Goal: Task Accomplishment & Management: Complete application form

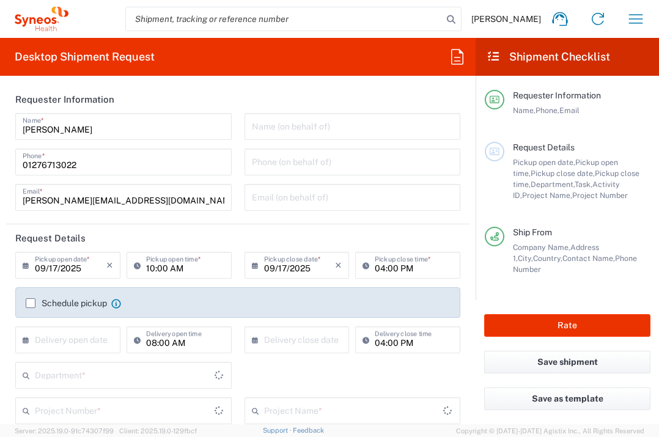
type input "Department"
type input "[GEOGRAPHIC_DATA]"
type input "Syneos Health UK Limited"
click at [32, 303] on label "Schedule pickup" at bounding box center [66, 303] width 81 height 10
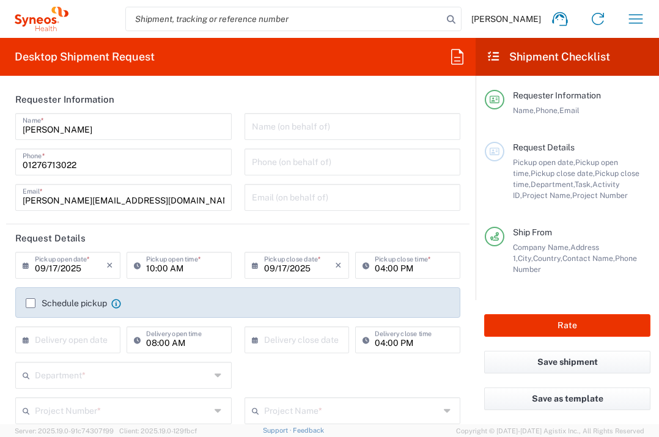
click at [31, 303] on input "Schedule pickup" at bounding box center [31, 303] width 0 height 0
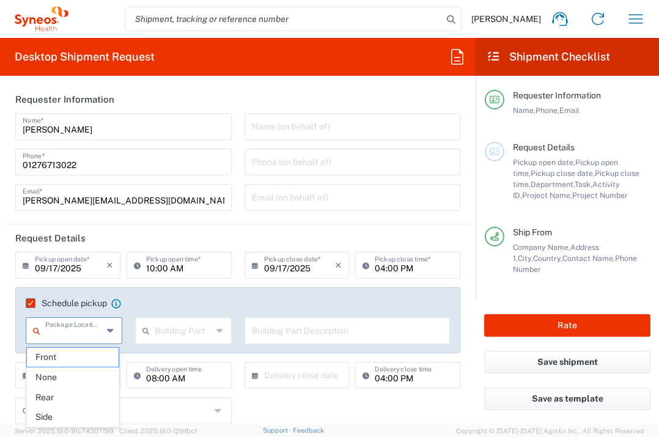
click at [59, 335] on input "text" at bounding box center [73, 329] width 57 height 21
click at [374, 407] on div "Department * 3000 3100 3109 3110 3111 3112 3125 3130 3135 3136 3150 3155 3165 3…" at bounding box center [238, 414] width 458 height 35
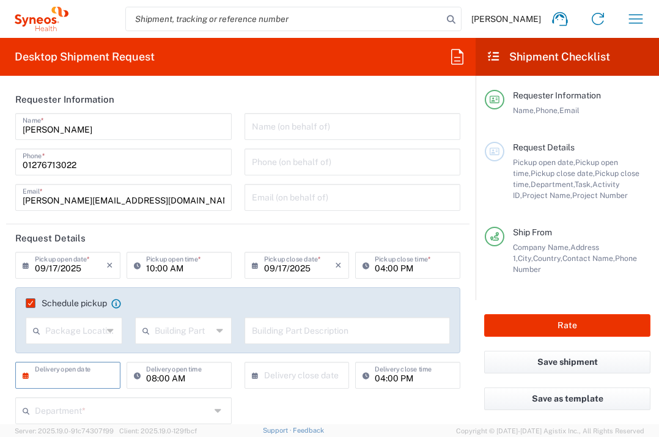
click at [78, 381] on input "text" at bounding box center [71, 374] width 72 height 21
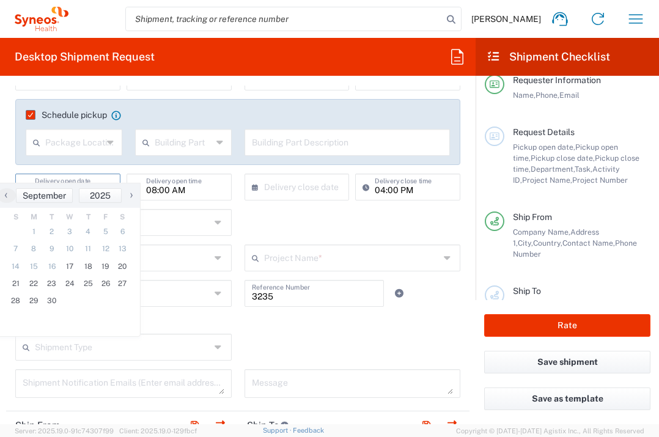
scroll to position [204, 0]
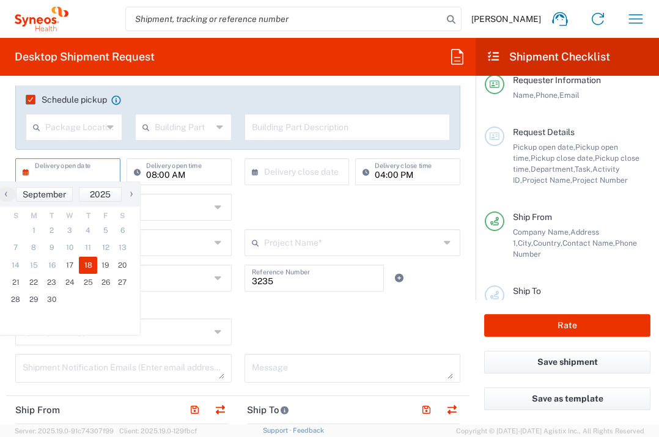
click at [89, 267] on span "18" at bounding box center [88, 265] width 18 height 17
type input "09/18/2025"
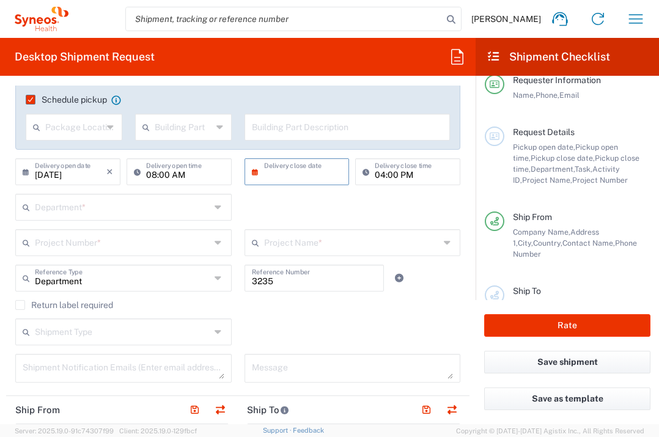
click at [312, 166] on input "text" at bounding box center [300, 170] width 72 height 21
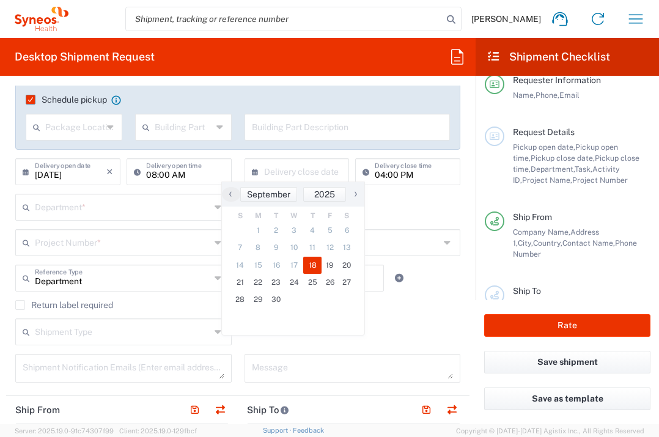
click at [314, 267] on span "18" at bounding box center [312, 265] width 18 height 17
type input "09/18/2025"
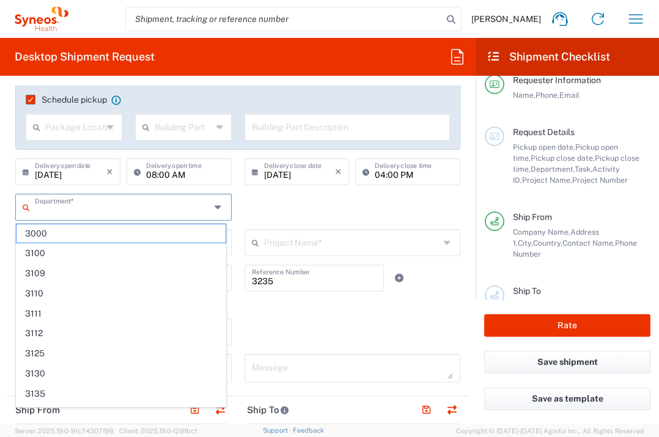
click at [134, 205] on input "text" at bounding box center [122, 206] width 175 height 21
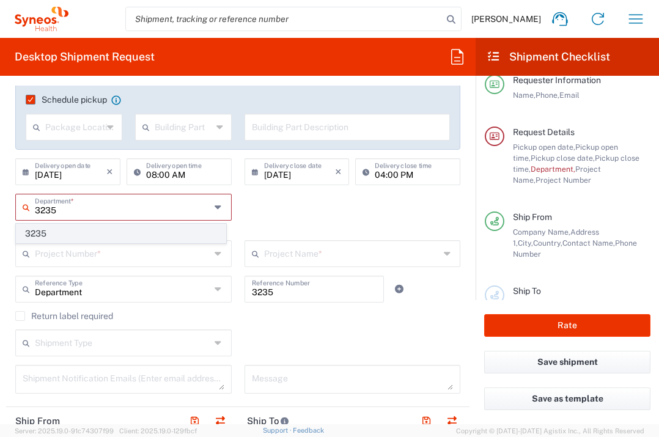
type input "3235"
click at [60, 232] on span "3235" at bounding box center [121, 233] width 209 height 19
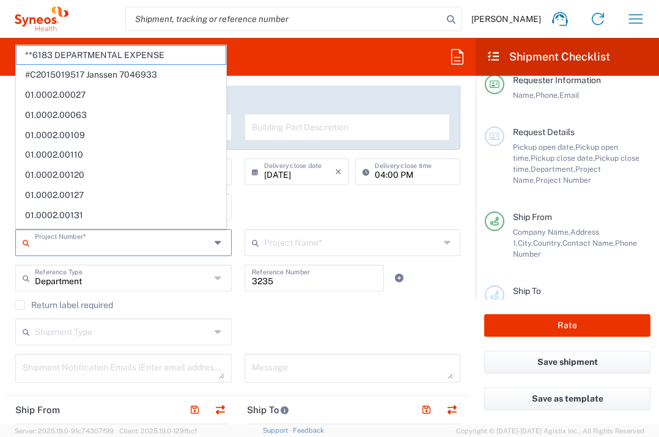
click at [75, 246] on input "text" at bounding box center [122, 241] width 175 height 21
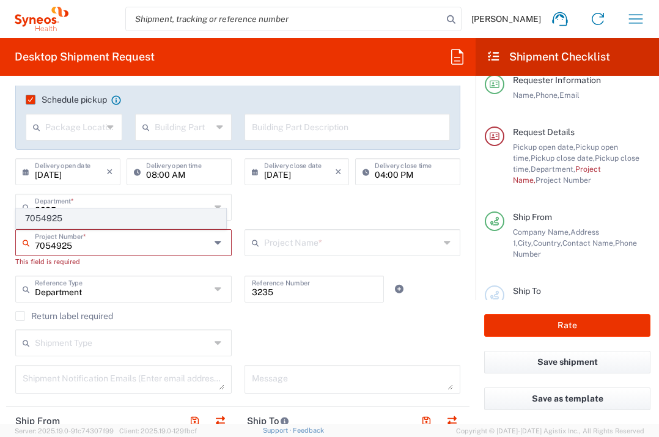
type input "7054925"
click at [41, 220] on span "7054925" at bounding box center [121, 218] width 209 height 19
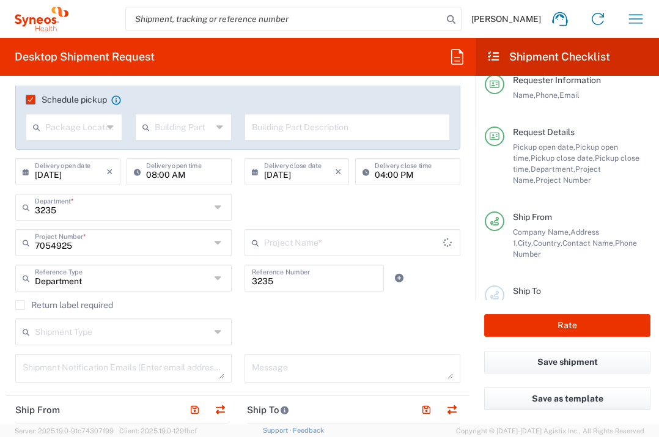
type input "Ferring 7054925"
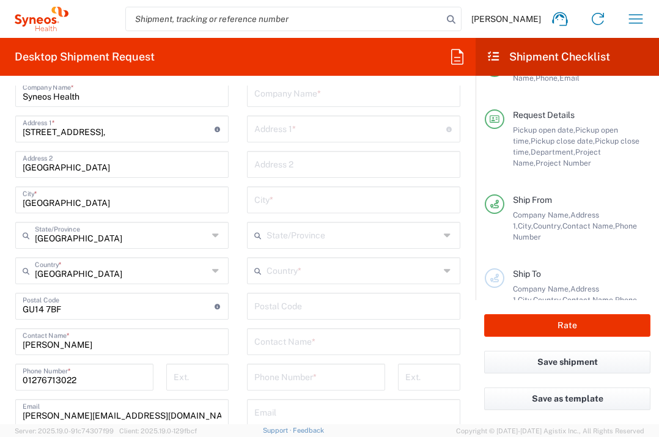
scroll to position [584, 0]
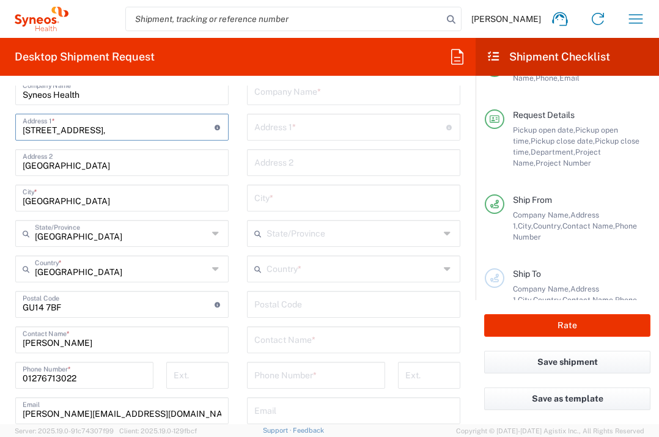
drag, startPoint x: 109, startPoint y: 134, endPoint x: 23, endPoint y: 133, distance: 85.6
click at [23, 133] on input "[STREET_ADDRESS]," at bounding box center [119, 126] width 192 height 21
type input "6 Gilman Crescent"
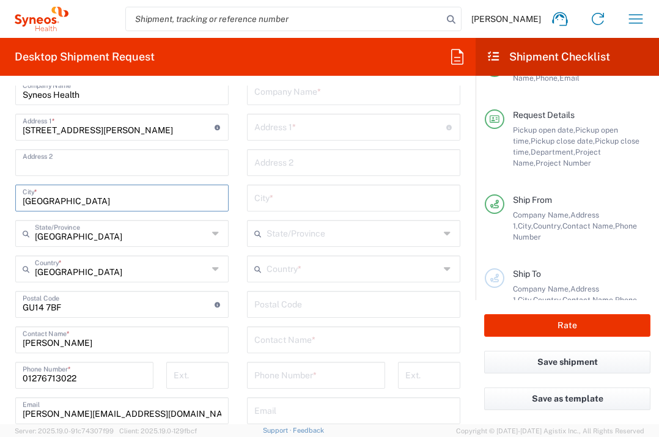
type input "Windsor"
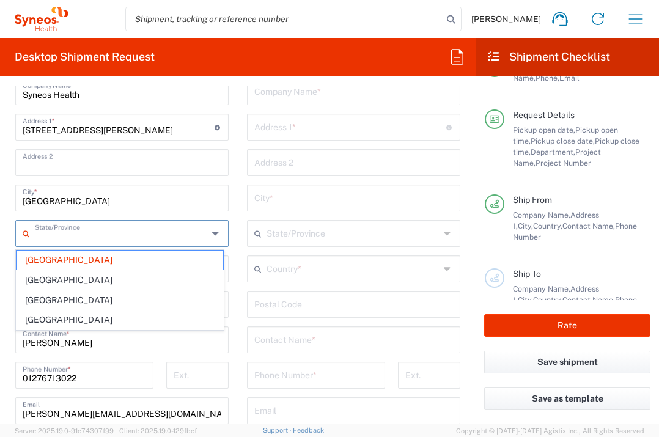
type input "[GEOGRAPHIC_DATA]"
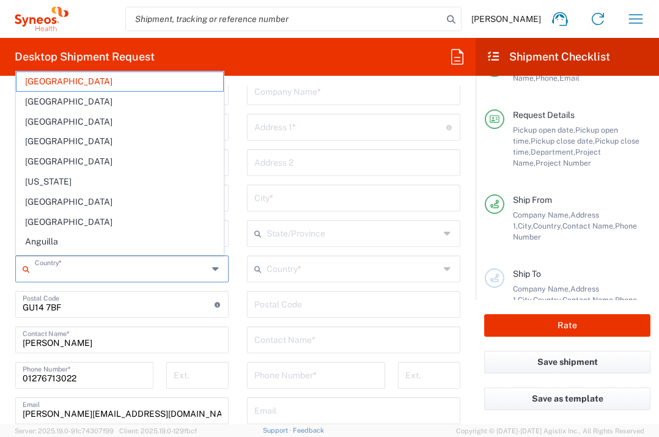
type input "[GEOGRAPHIC_DATA]"
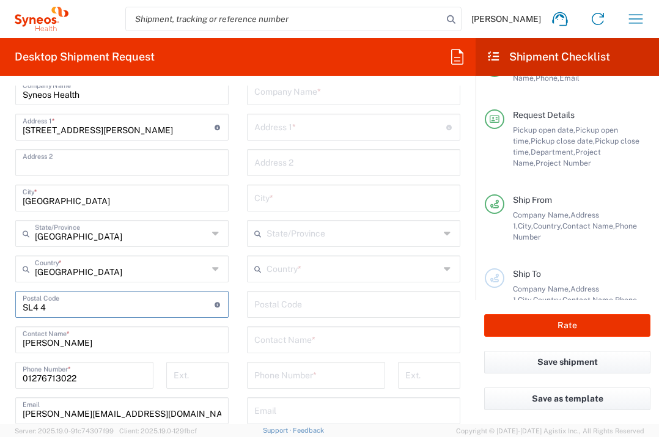
type input "SL4 4YN"
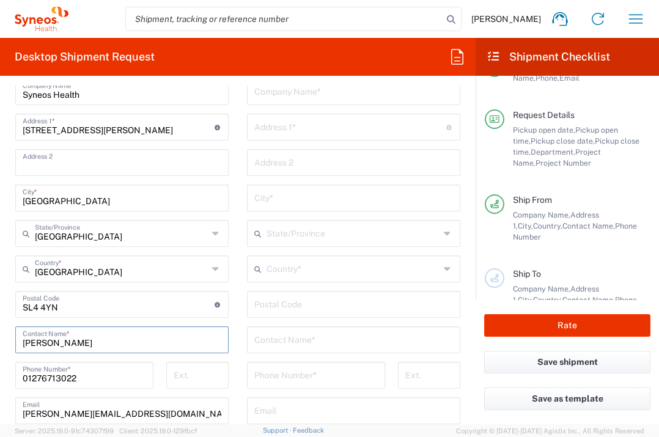
click at [264, 92] on input "text" at bounding box center [353, 90] width 199 height 21
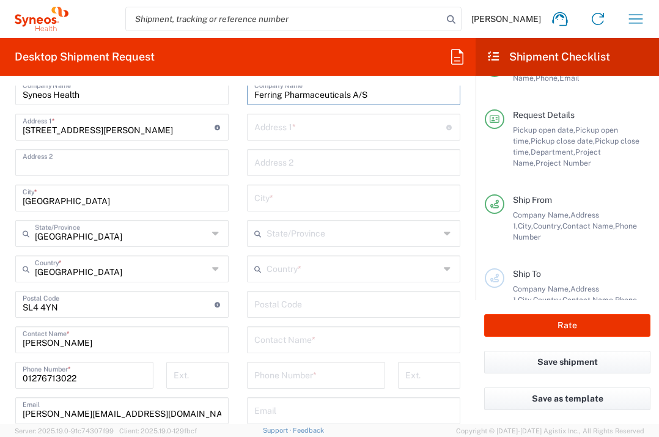
type input "Ferring Pharmaceuticals A/S"
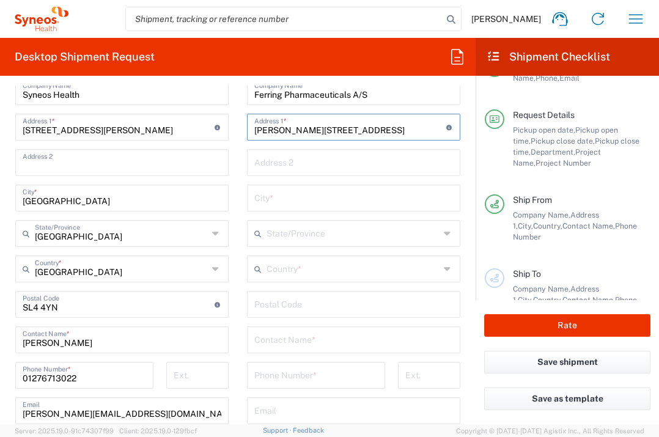
type input "Amager Strandvej 405"
type input "Kastrup"
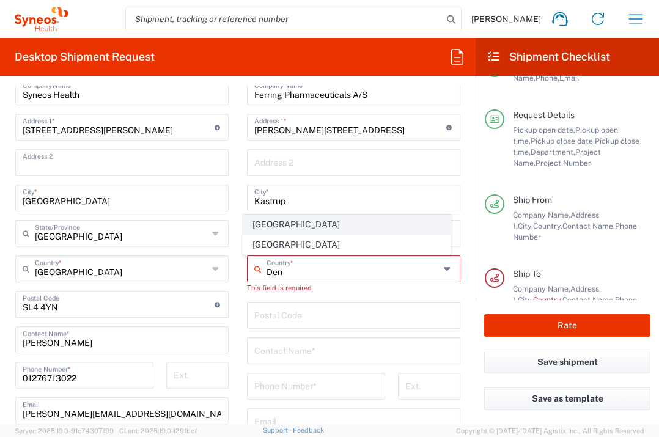
click at [279, 226] on span "[GEOGRAPHIC_DATA]" at bounding box center [347, 224] width 207 height 19
type input "[GEOGRAPHIC_DATA]"
type input "Sender/Shipper"
type input "Delivery Duty Paid"
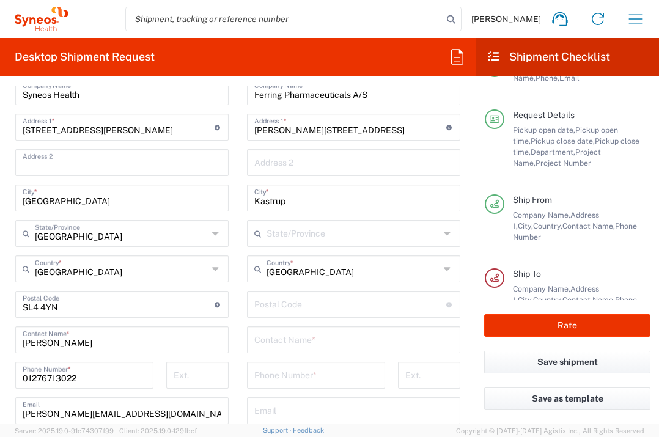
click at [271, 311] on input "undefined" at bounding box center [350, 303] width 192 height 21
type input "2770"
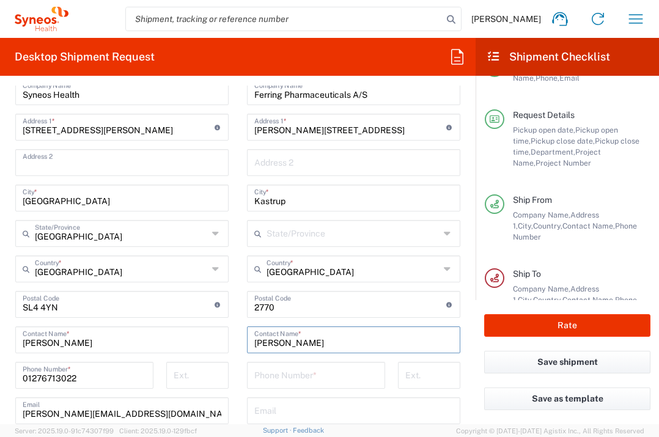
type input "Birgitte Dahl"
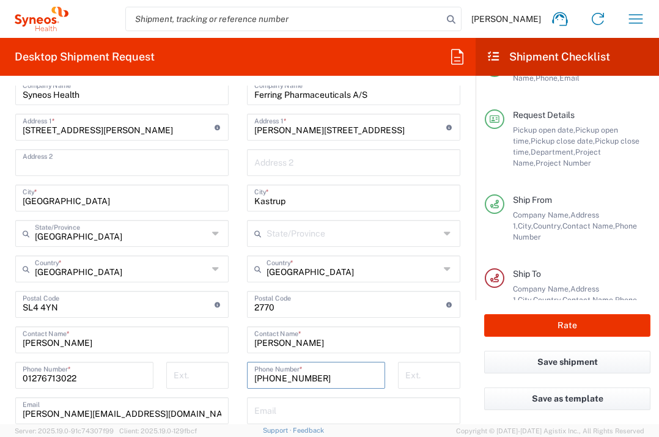
type input "+4528787832"
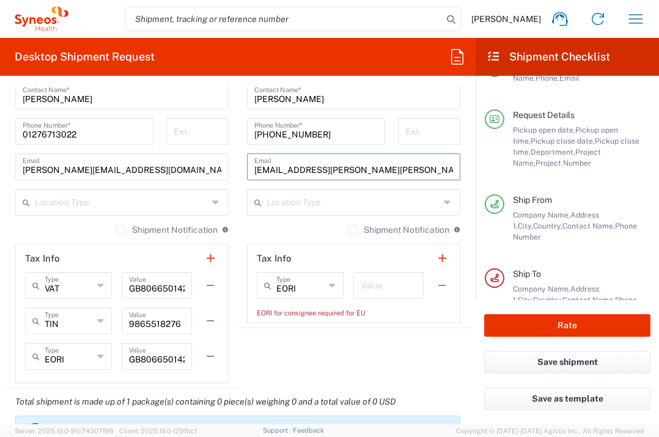
scroll to position [845, 0]
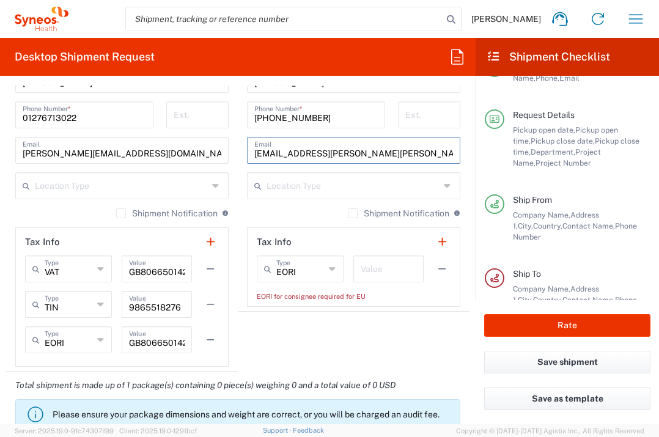
type input "birgitte.dahl@ferring.com"
click at [394, 265] on input "text" at bounding box center [389, 267] width 56 height 21
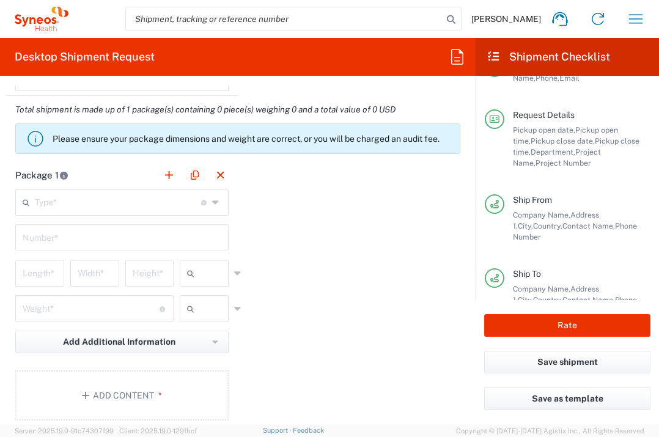
scroll to position [1156, 0]
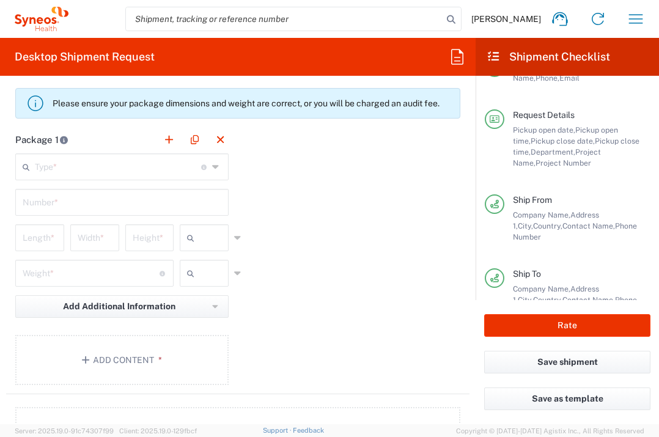
type input "1"
click at [212, 166] on icon at bounding box center [216, 167] width 9 height 20
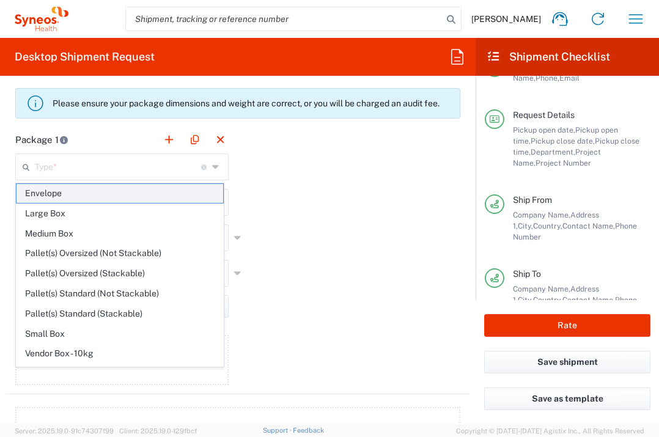
click at [185, 190] on span "Envelope" at bounding box center [120, 193] width 207 height 19
type input "Envelope"
type input "1"
type input "9.5"
type input "12.5"
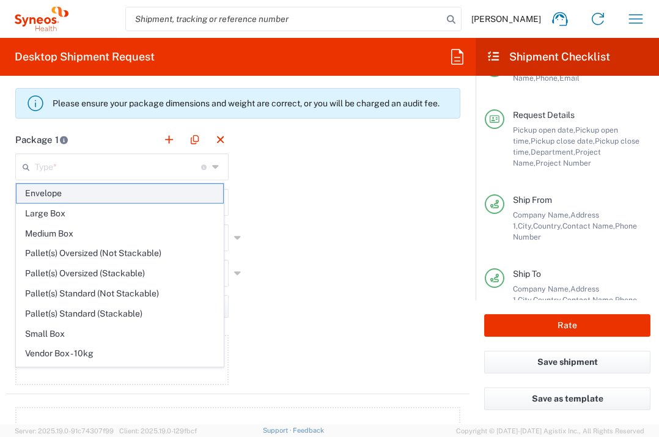
type input "0.25"
type input "in"
type input "0.45"
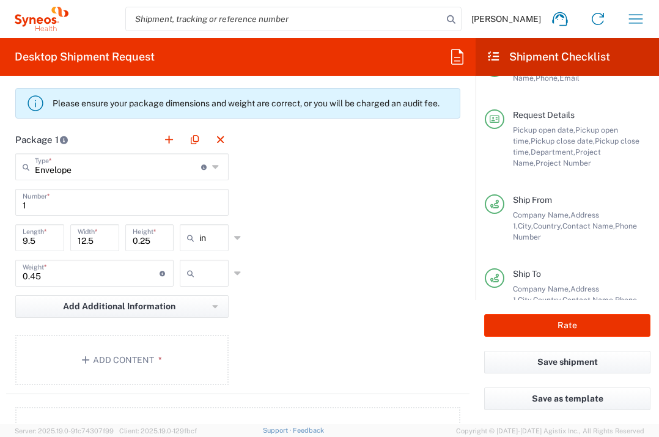
click at [204, 269] on input "text" at bounding box center [214, 273] width 31 height 20
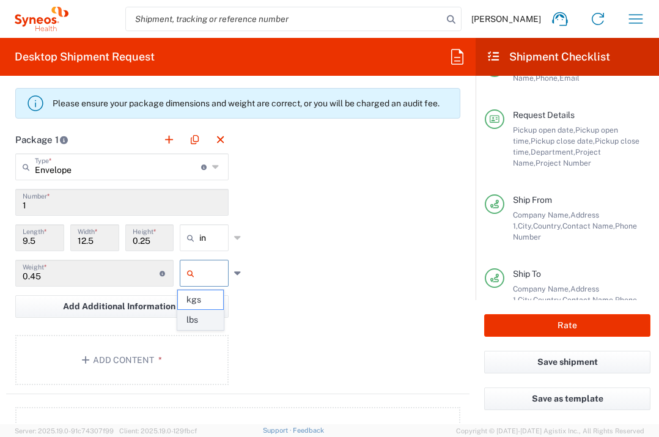
click at [201, 318] on span "lbs" at bounding box center [200, 320] width 45 height 19
type input "lbs"
click at [188, 346] on button "Add Content *" at bounding box center [121, 360] width 213 height 50
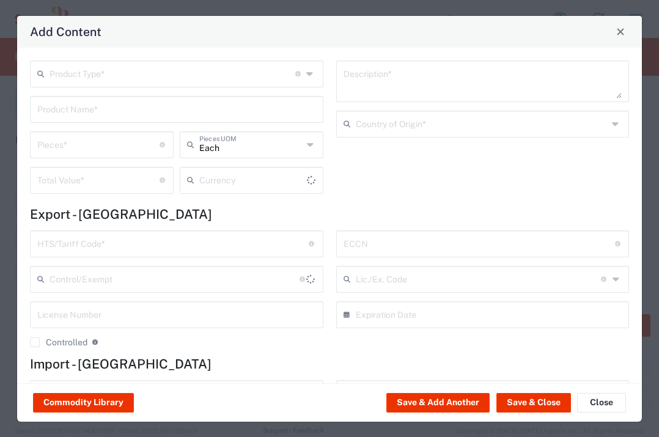
type input "US Dollar"
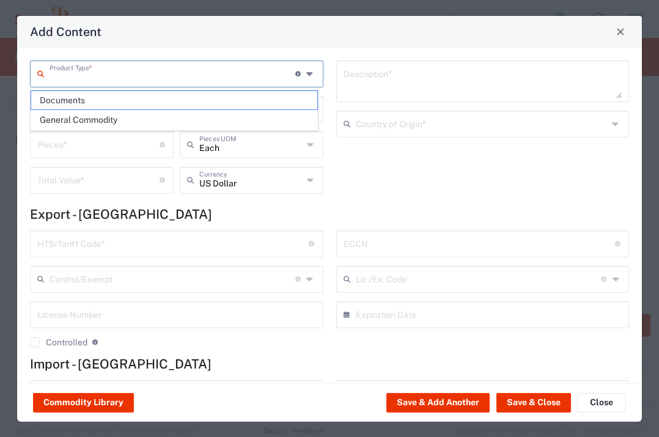
click at [221, 78] on input "text" at bounding box center [173, 72] width 246 height 21
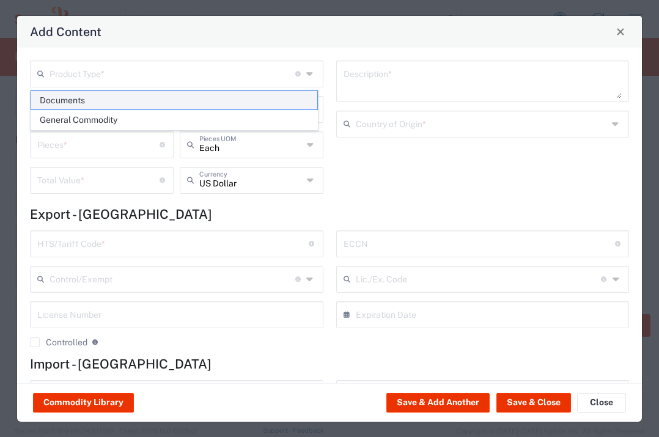
click at [208, 100] on span "Documents" at bounding box center [174, 100] width 286 height 19
type input "Documents"
type input "1"
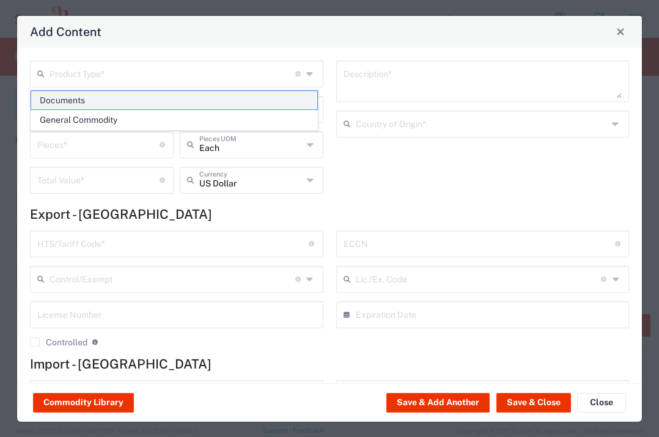
type textarea "Documents"
type input "[GEOGRAPHIC_DATA]"
type input "0000.00.0000"
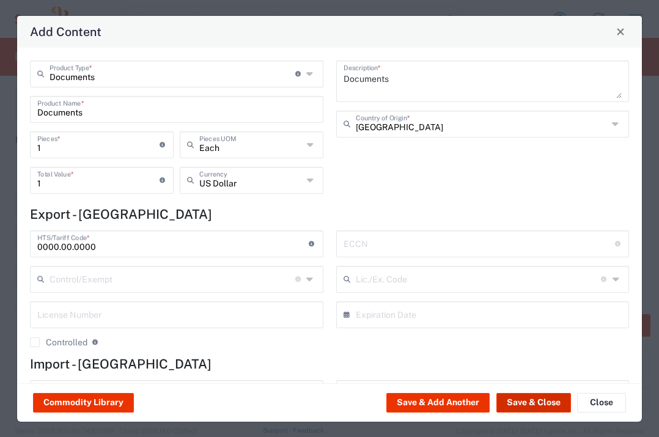
click at [520, 396] on button "Save & Close" at bounding box center [533, 403] width 75 height 20
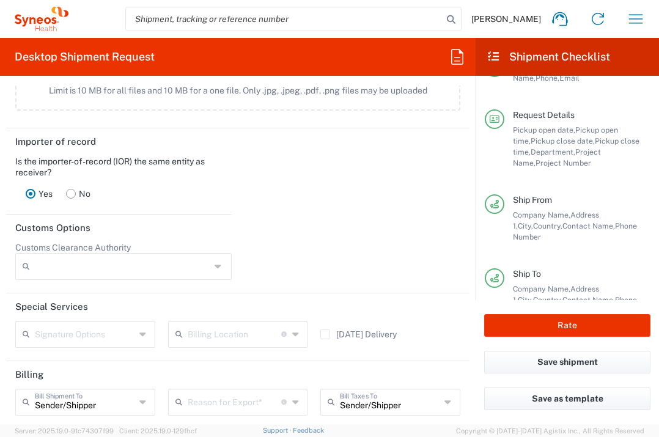
scroll to position [1673, 0]
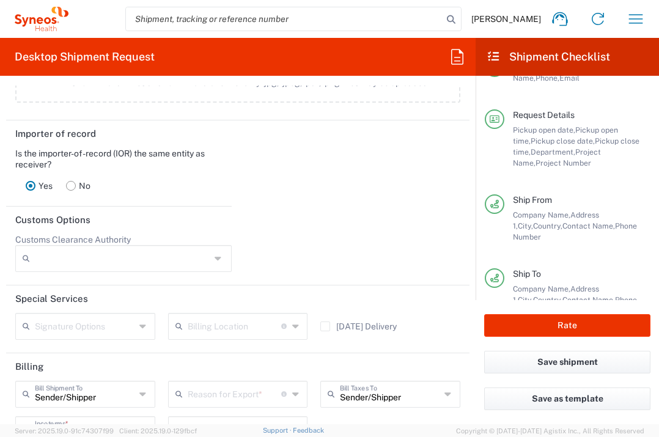
click at [253, 404] on input "text" at bounding box center [235, 393] width 94 height 21
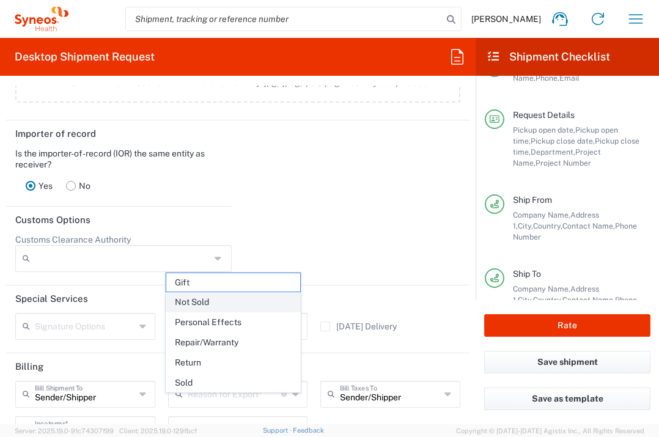
click at [245, 301] on span "Not Sold" at bounding box center [233, 302] width 134 height 19
type input "Not Sold"
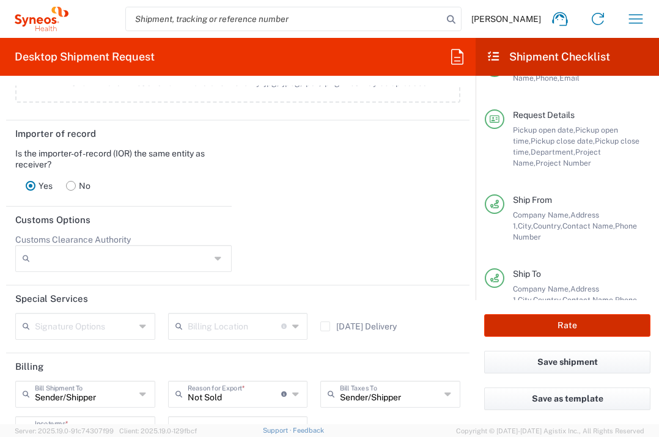
click at [504, 328] on button "Rate" at bounding box center [567, 325] width 166 height 23
type input "7054925"
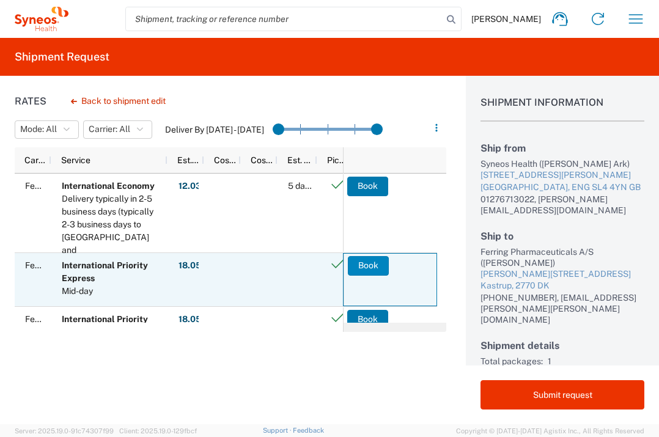
click at [371, 263] on button "Book" at bounding box center [368, 266] width 41 height 20
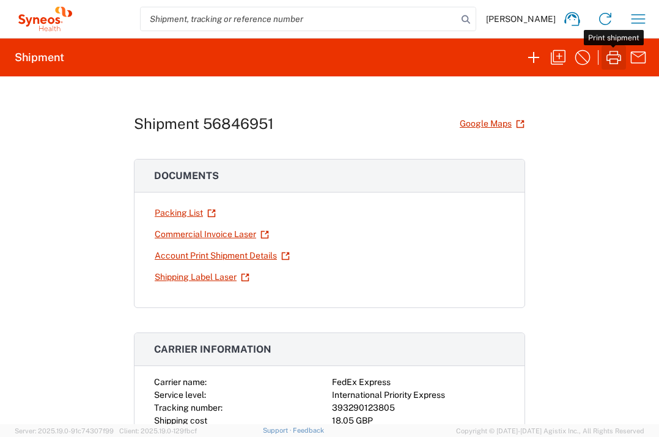
click at [611, 57] on icon "button" at bounding box center [614, 58] width 20 height 20
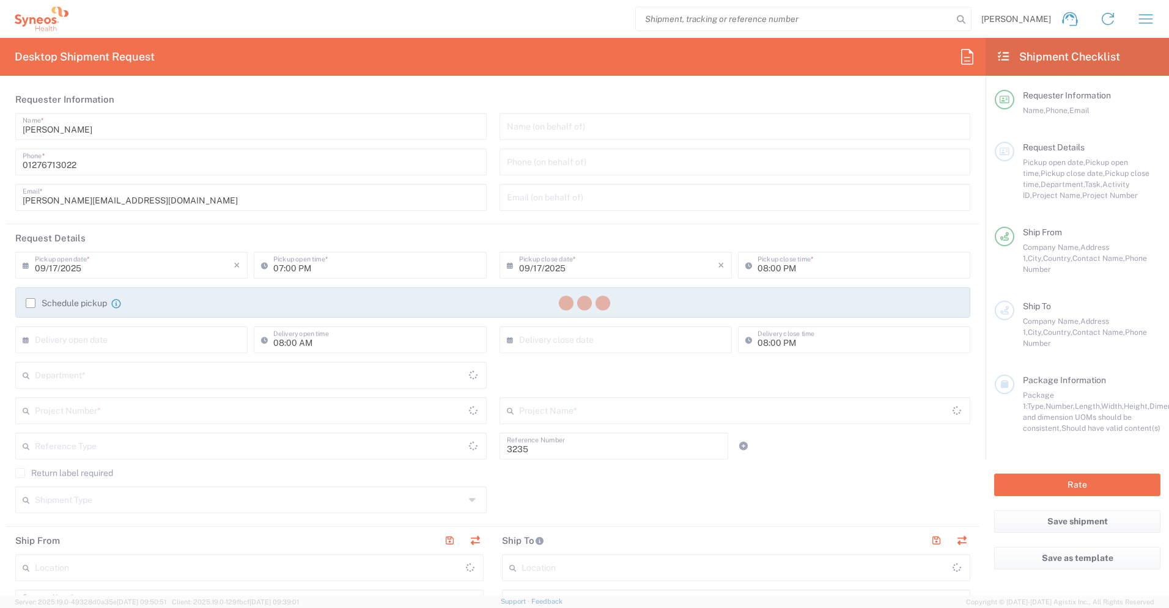
type input "Department"
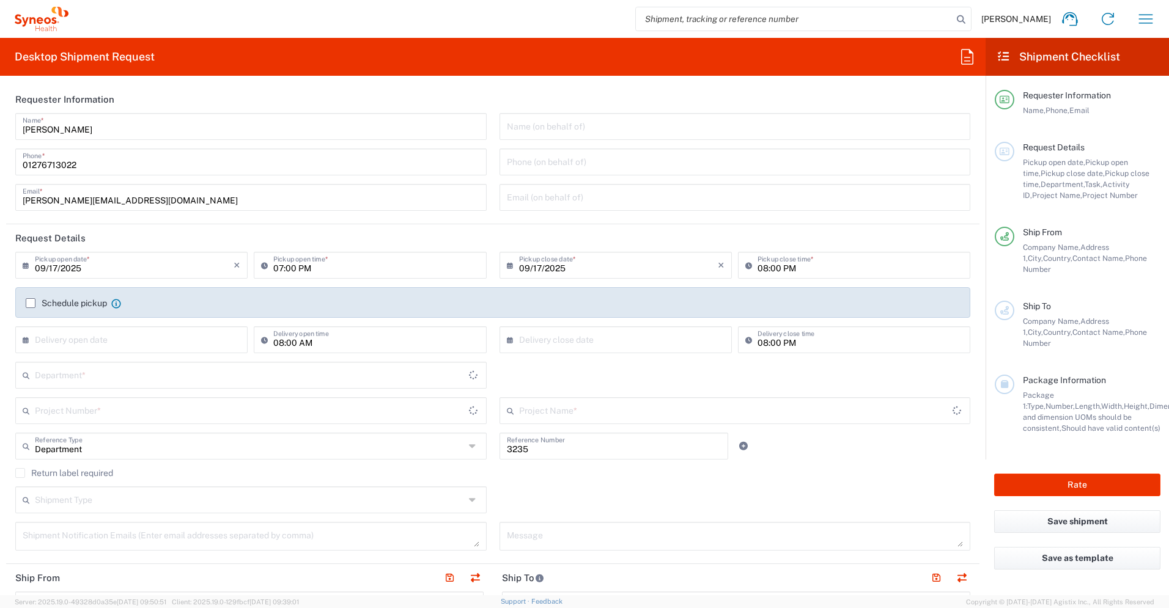
type input "[GEOGRAPHIC_DATA]"
click at [1152, 16] on icon "button" at bounding box center [1146, 19] width 20 height 20
type input "Syneos Health UK Limited"
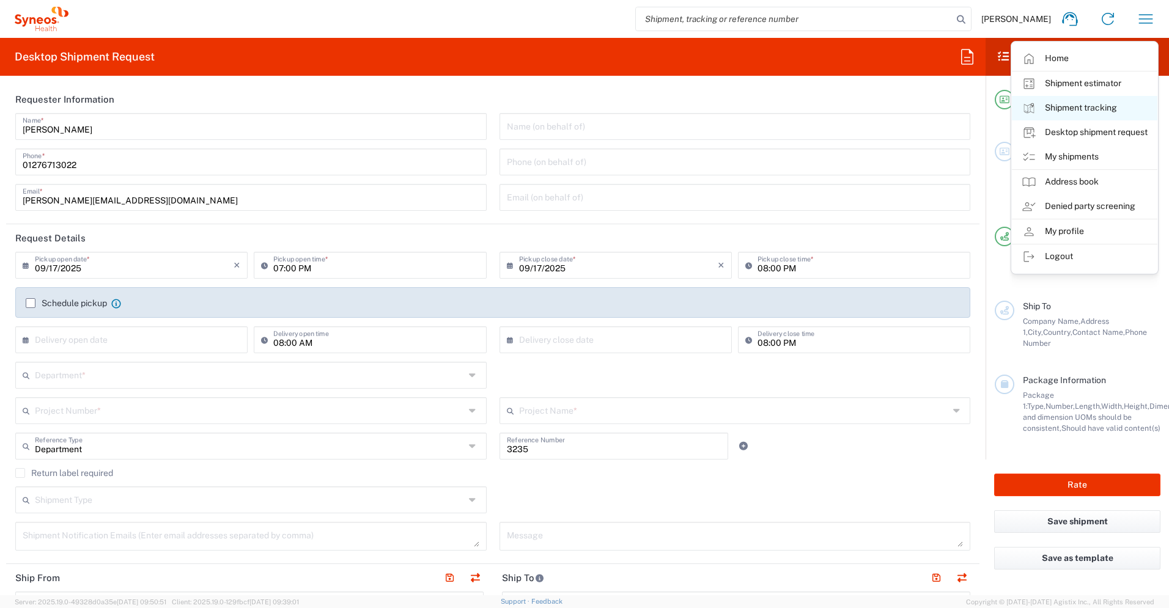
click at [1079, 113] on link "Shipment tracking" at bounding box center [1085, 108] width 146 height 24
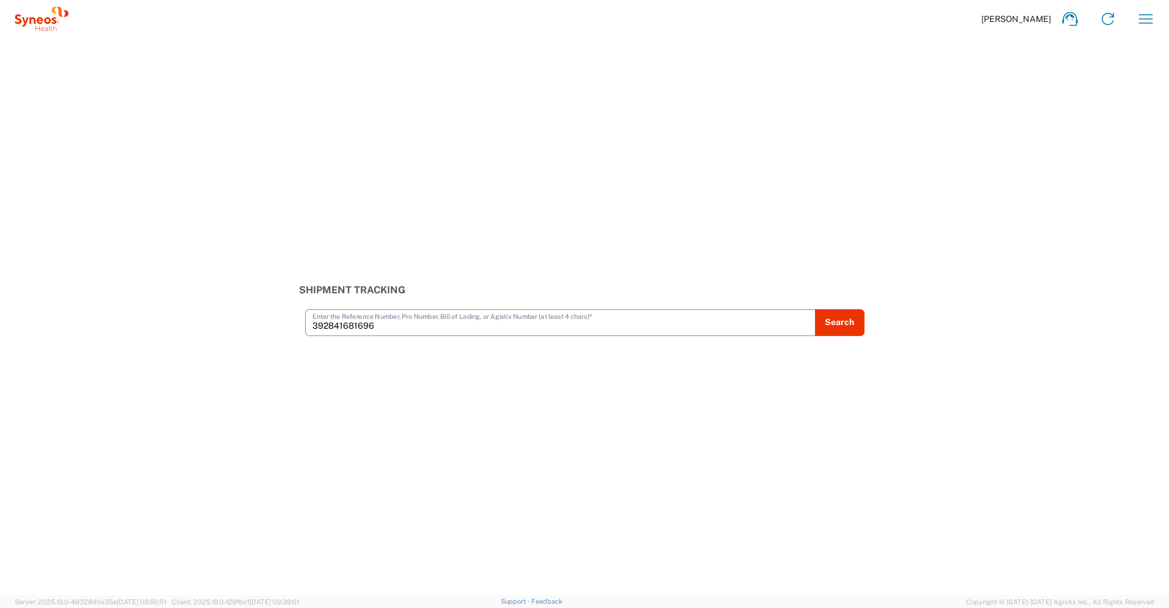
type input "392841681696"
